Goal: Task Accomplishment & Management: Manage account settings

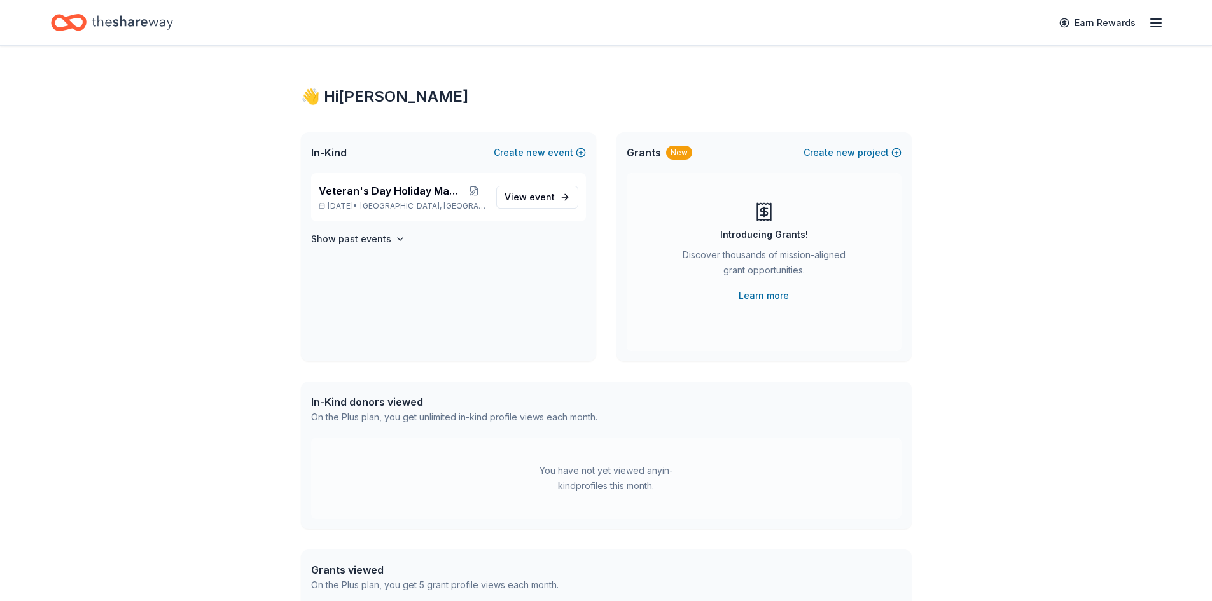
click at [539, 195] on span "event" at bounding box center [541, 196] width 25 height 11
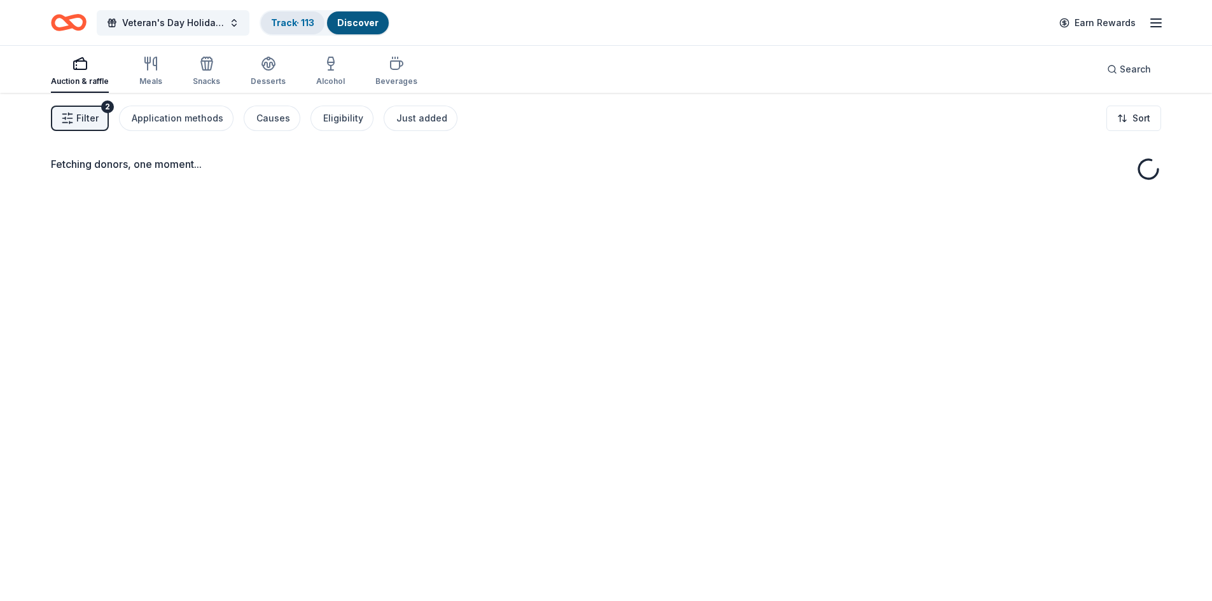
click at [296, 20] on link "Track · 113" at bounding box center [292, 22] width 43 height 11
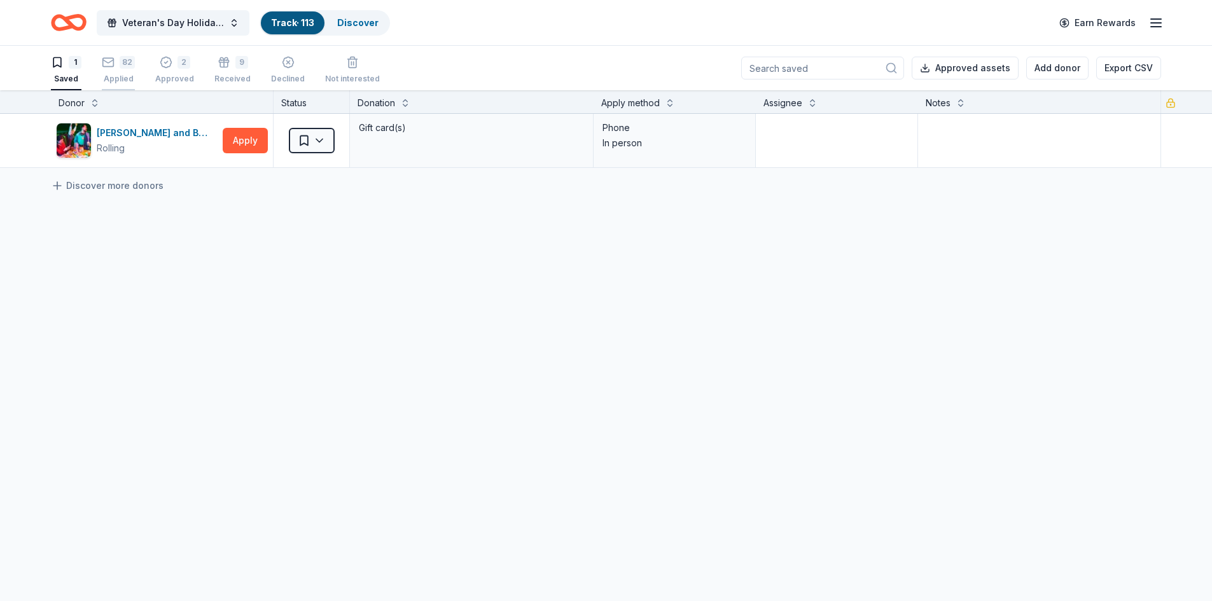
click at [118, 73] on div "82 Applied" at bounding box center [118, 70] width 33 height 28
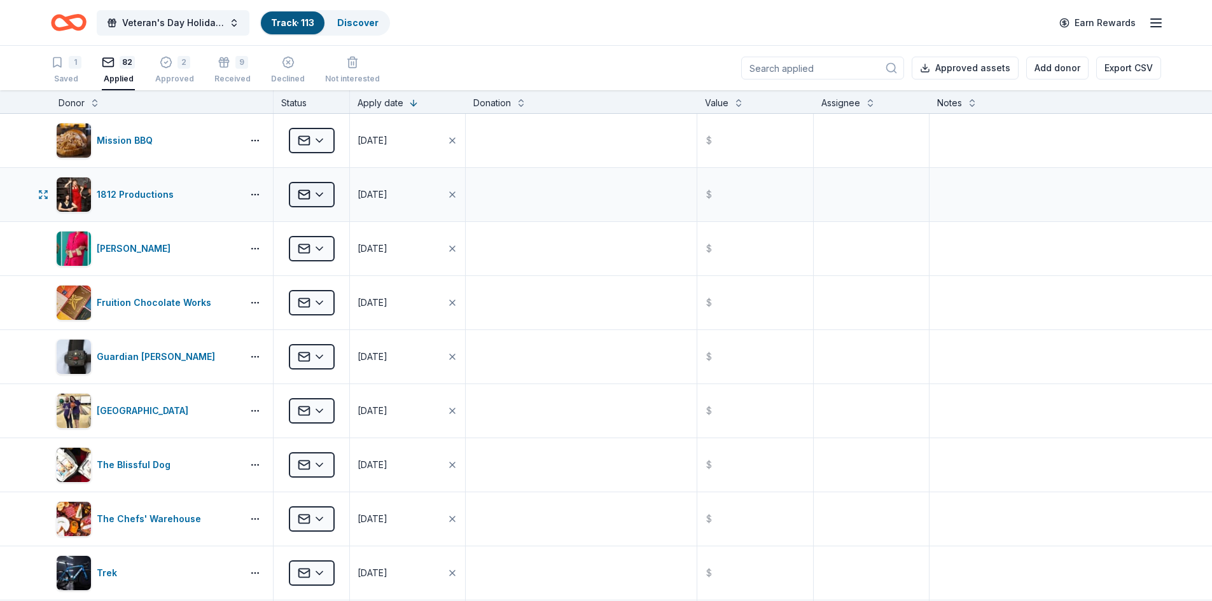
click at [319, 197] on html "Veteran's Day Holiday Market Track · 113 Discover Earn Rewards 1 Saved 82 Appli…" at bounding box center [606, 300] width 1212 height 601
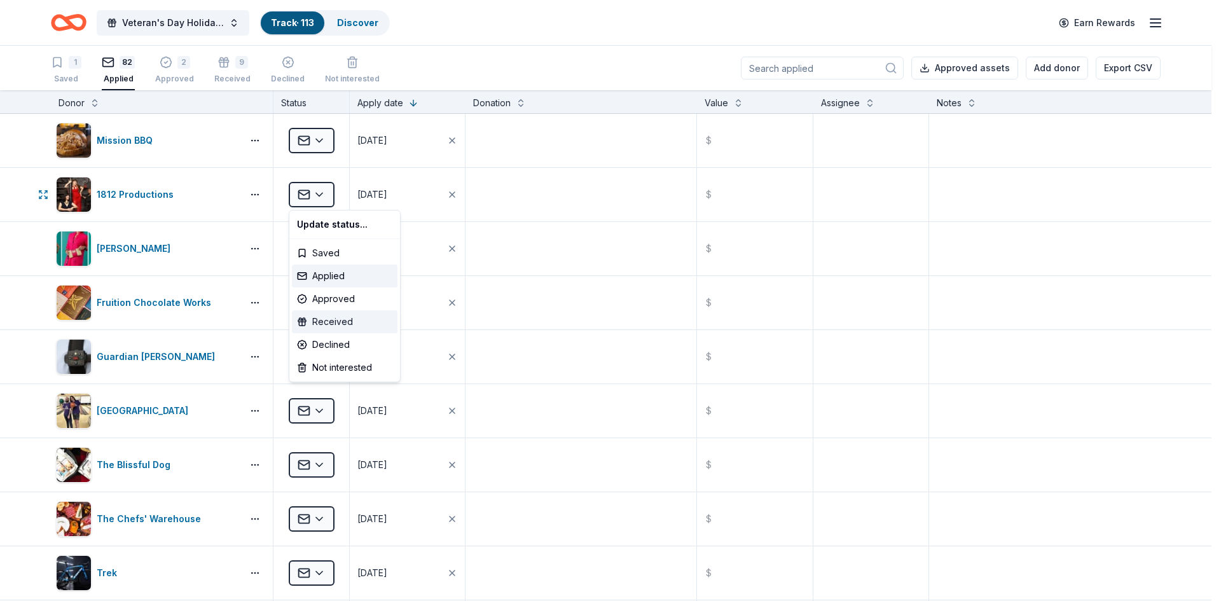
click at [333, 320] on div "Received" at bounding box center [345, 321] width 106 height 23
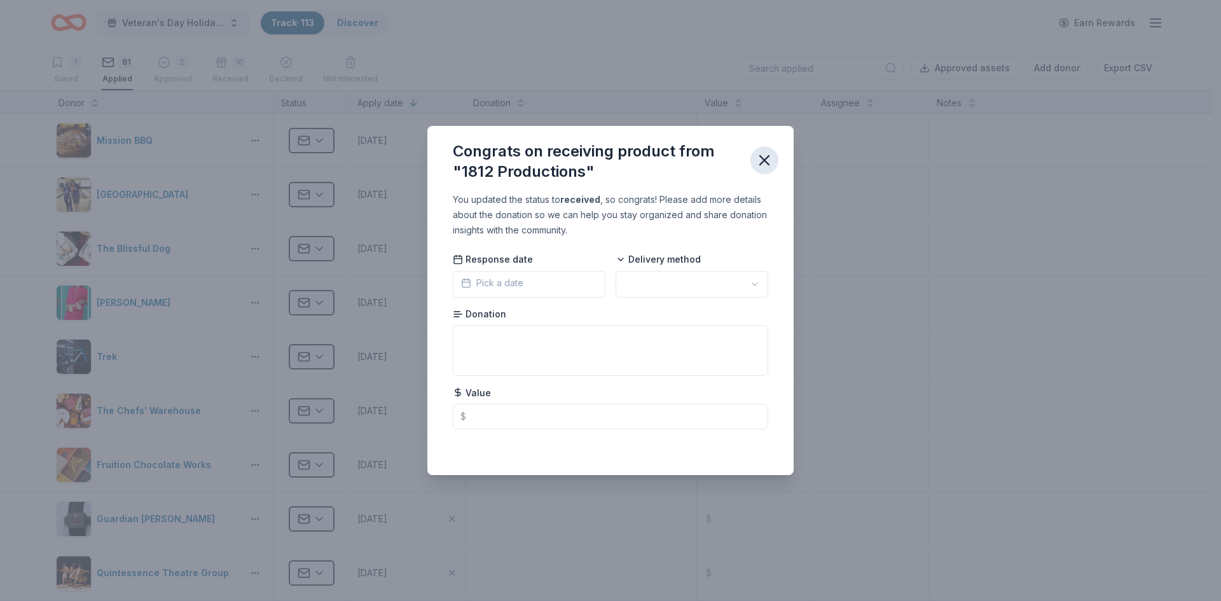
click at [763, 167] on icon "button" at bounding box center [765, 160] width 18 height 18
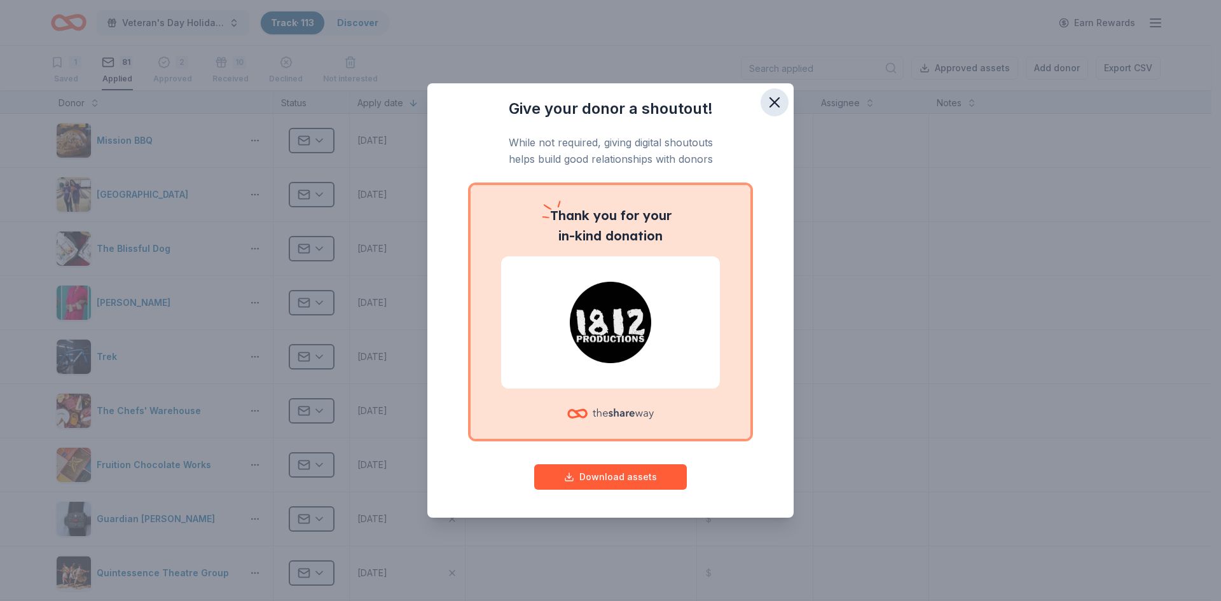
click at [777, 103] on icon "button" at bounding box center [774, 102] width 9 height 9
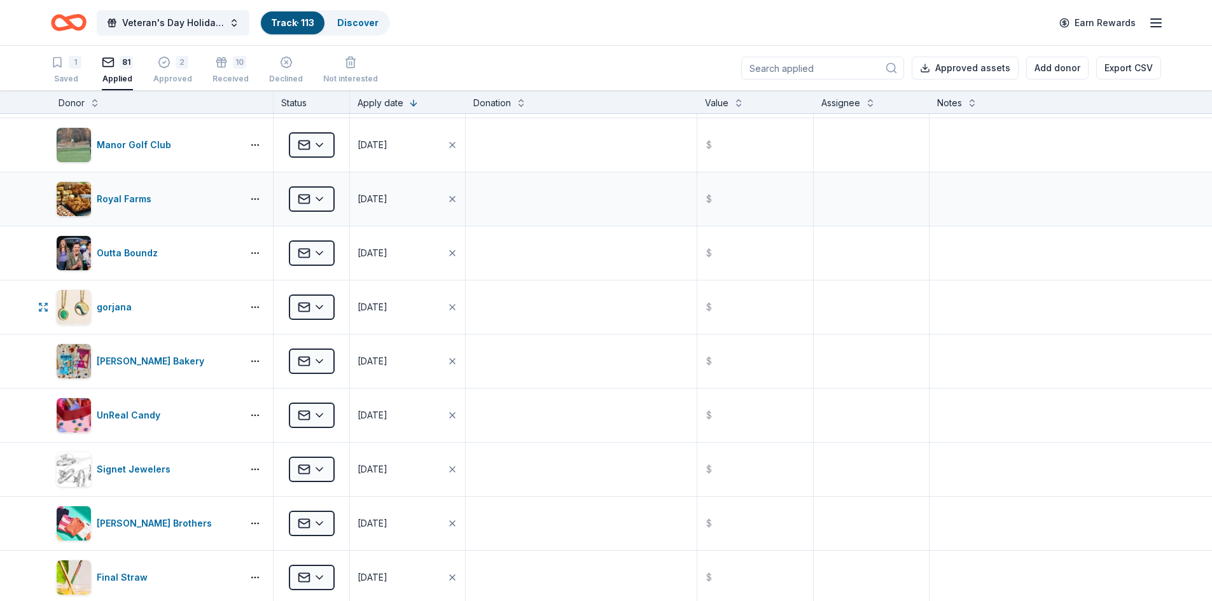
scroll to position [1081, 0]
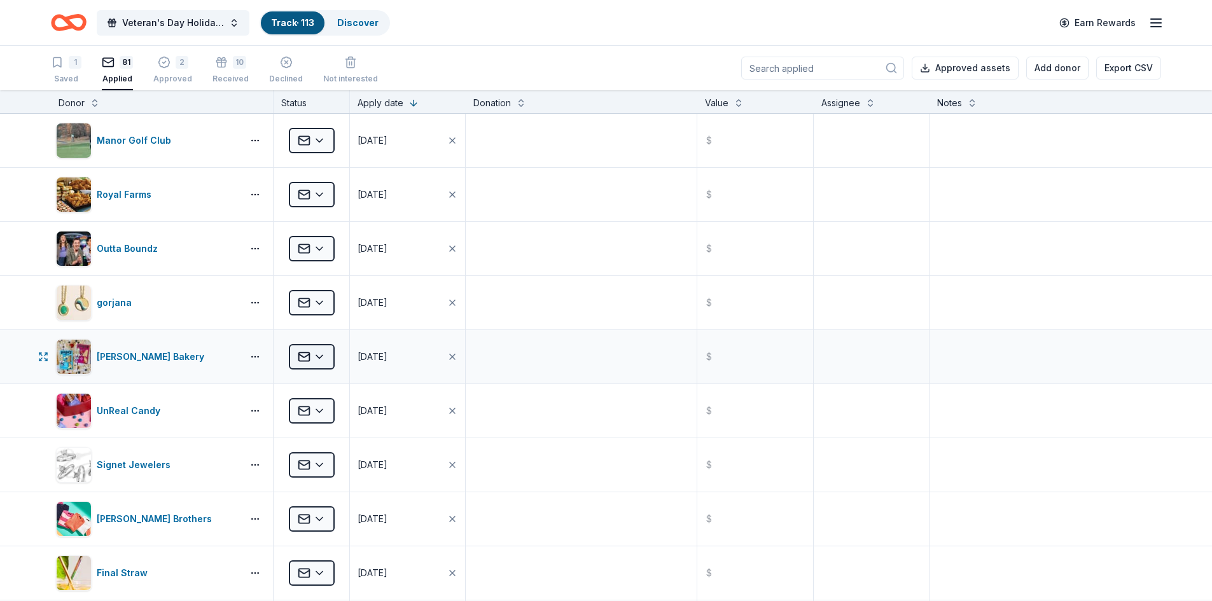
click at [319, 359] on html "Veteran's Day Holiday Market Track · 113 Discover Earn Rewards 1 Saved 81 Appli…" at bounding box center [606, 300] width 1212 height 601
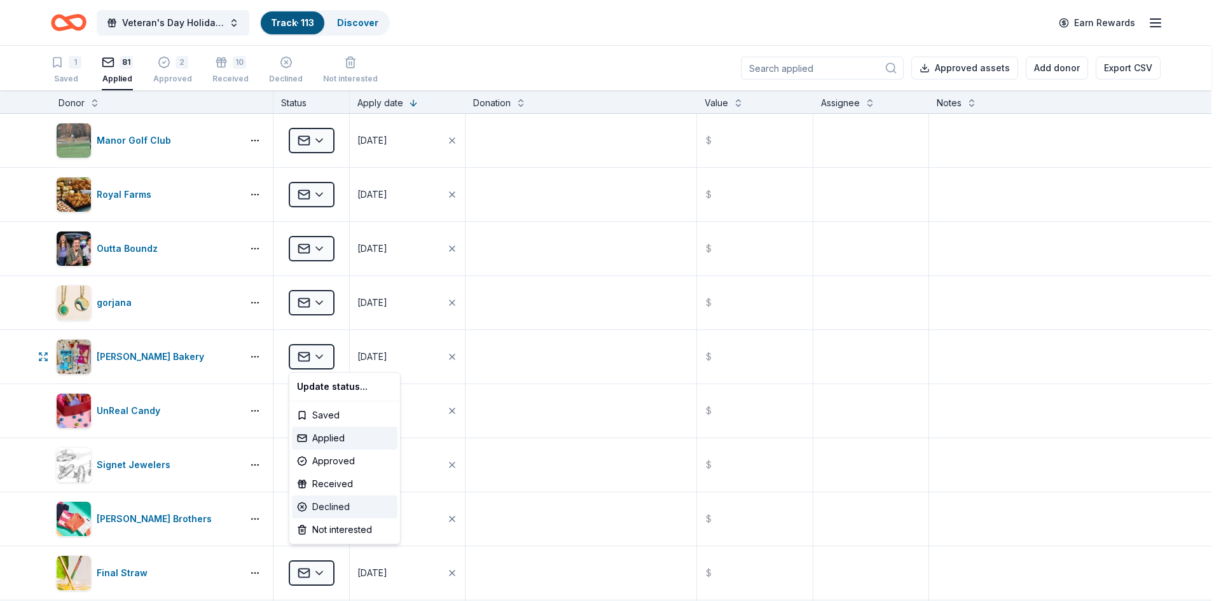
click at [357, 511] on div "Declined" at bounding box center [345, 506] width 106 height 23
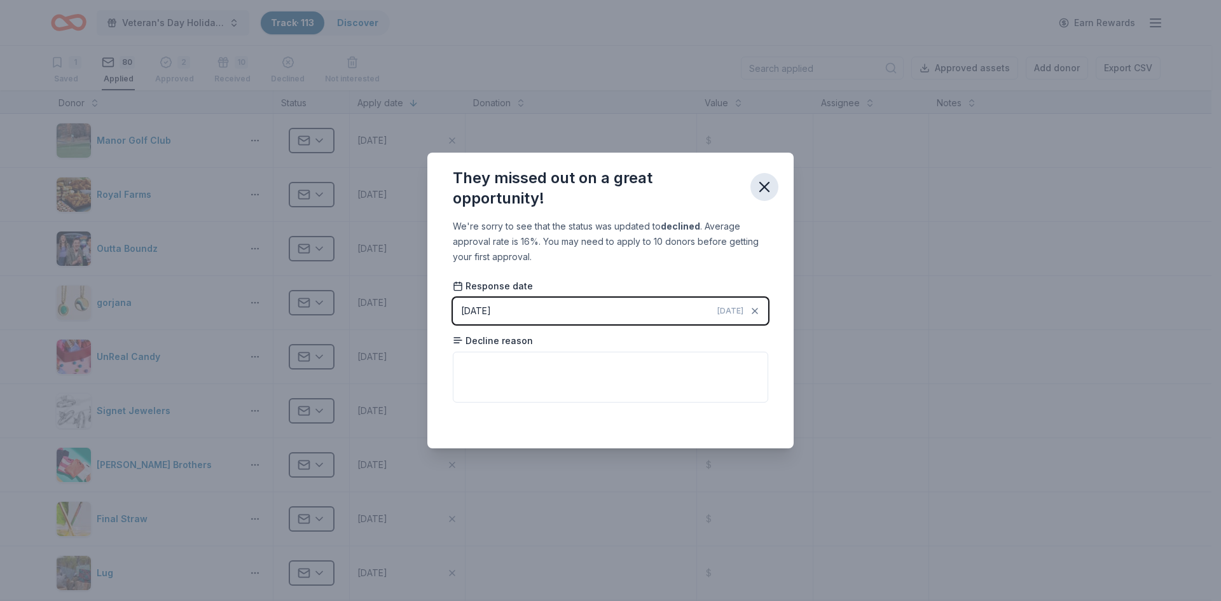
click at [772, 178] on icon "button" at bounding box center [765, 187] width 18 height 18
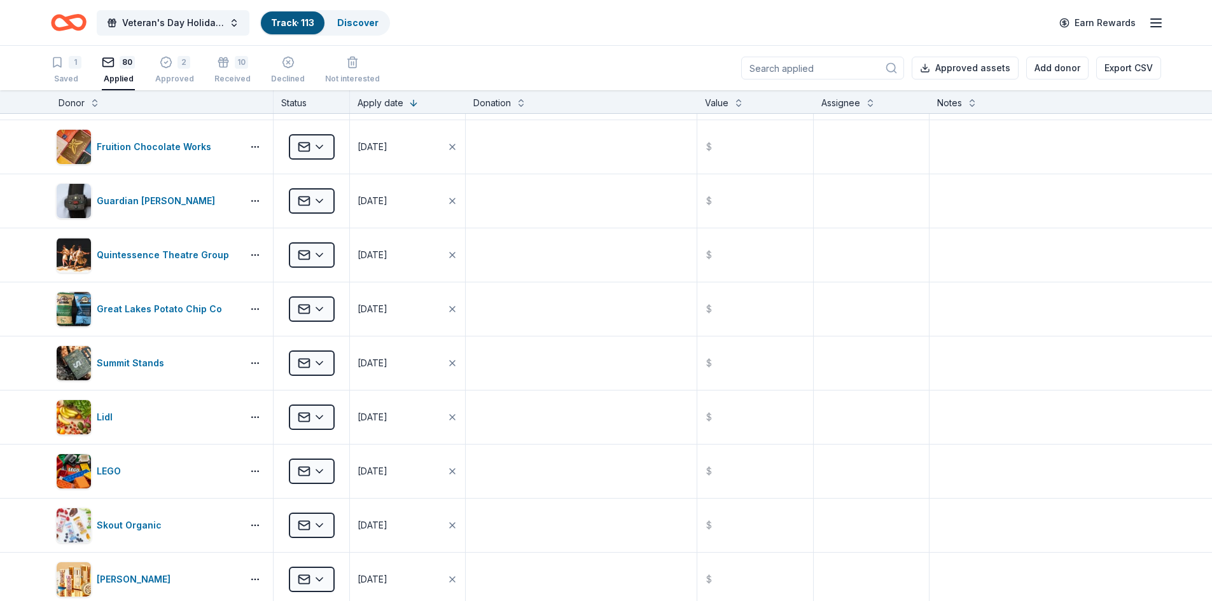
scroll to position [0, 0]
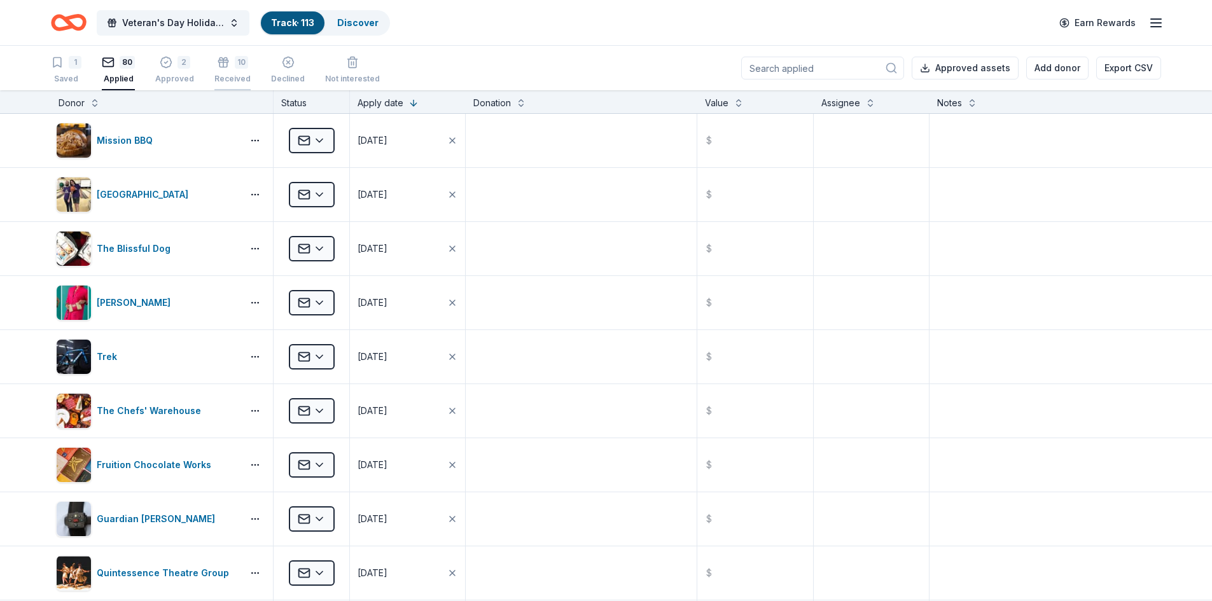
click at [224, 62] on icon "button" at bounding box center [223, 55] width 13 height 13
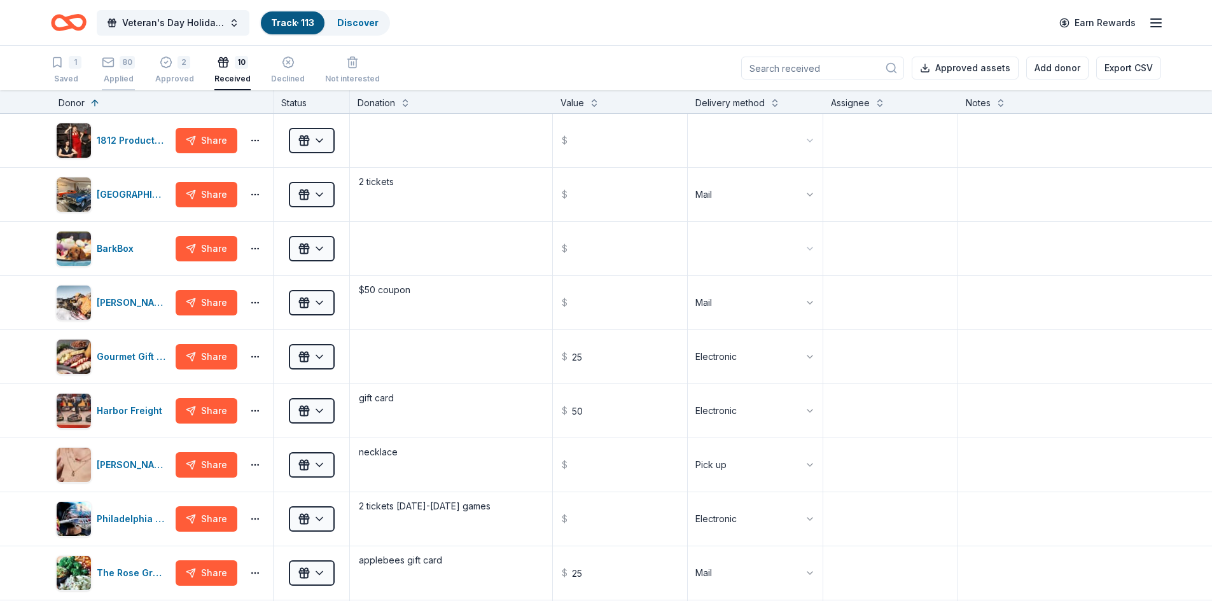
click at [116, 69] on div "80 Applied" at bounding box center [118, 70] width 33 height 28
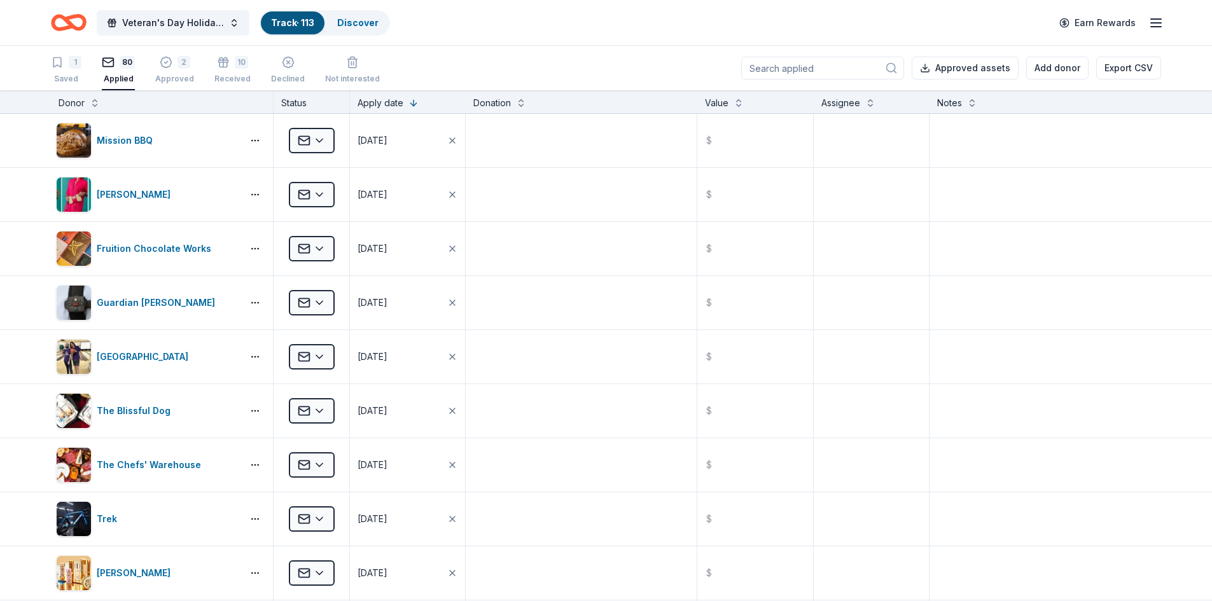
click at [809, 66] on input at bounding box center [822, 68] width 163 height 23
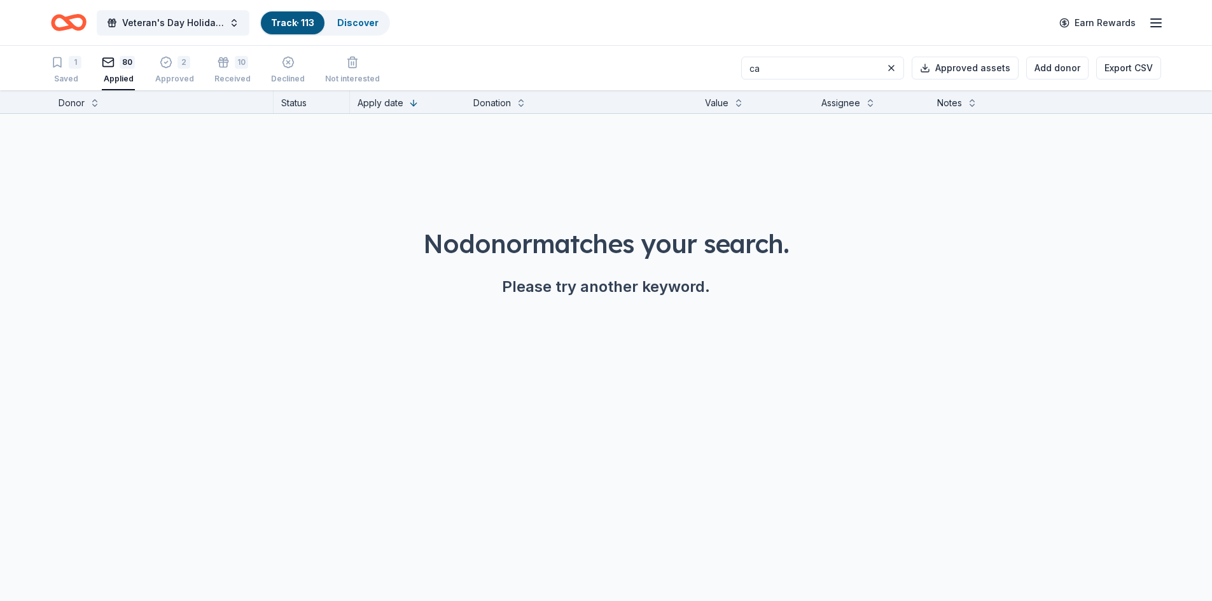
type input "c"
type input "a"
type input "p"
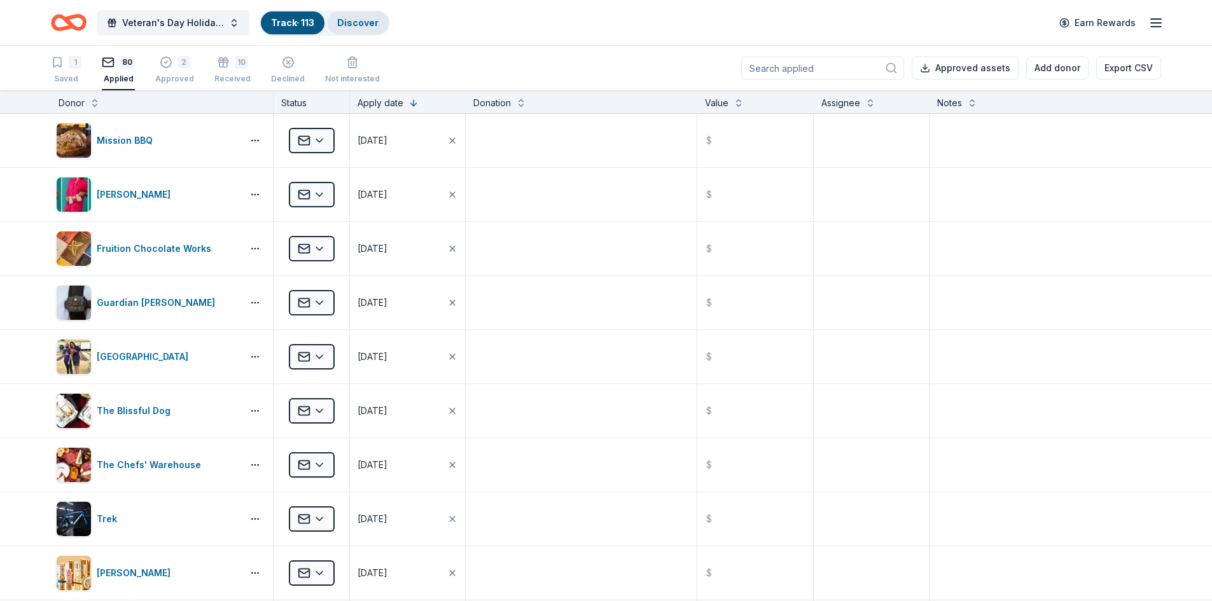
click at [357, 30] on div "Discover" at bounding box center [358, 22] width 62 height 23
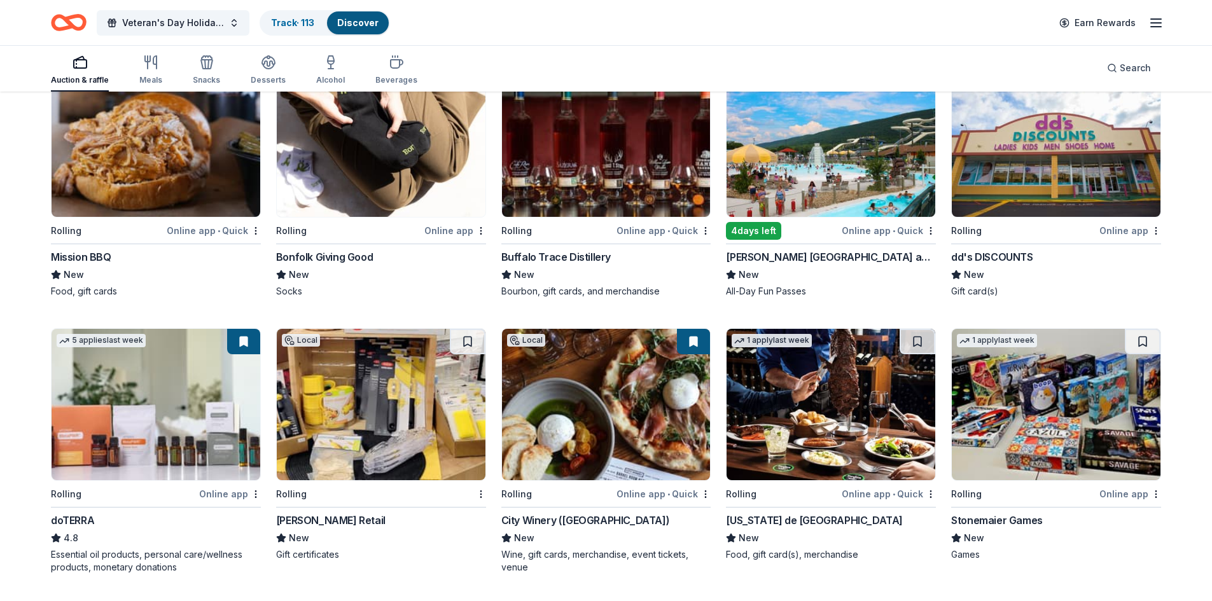
scroll to position [2693, 0]
